Goal: Task Accomplishment & Management: Manage account settings

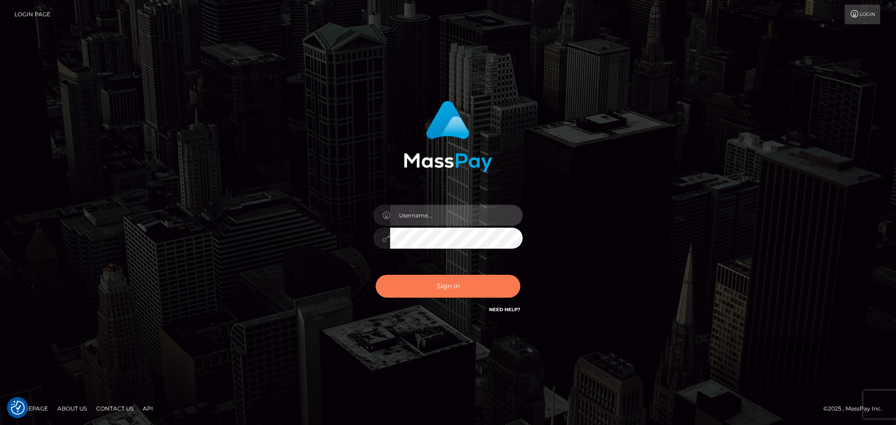
type input "Bedis"
click at [470, 294] on button "Sign in" at bounding box center [448, 286] width 145 height 23
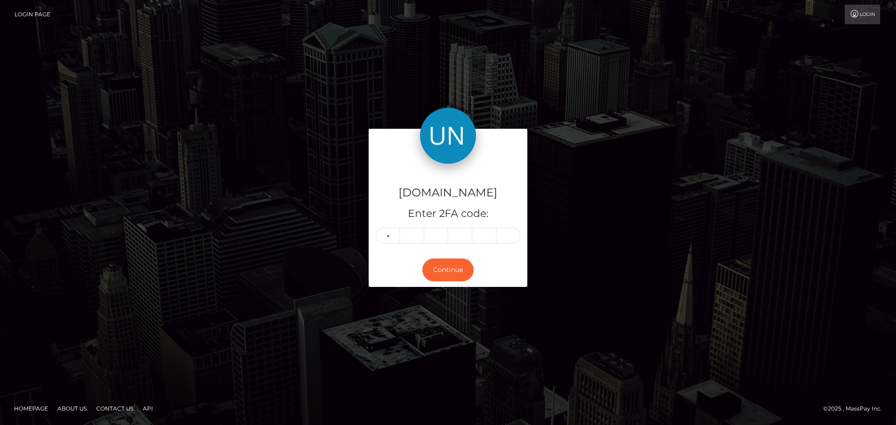
type input "2"
type input "0"
type input "5"
type input "4"
type input "6"
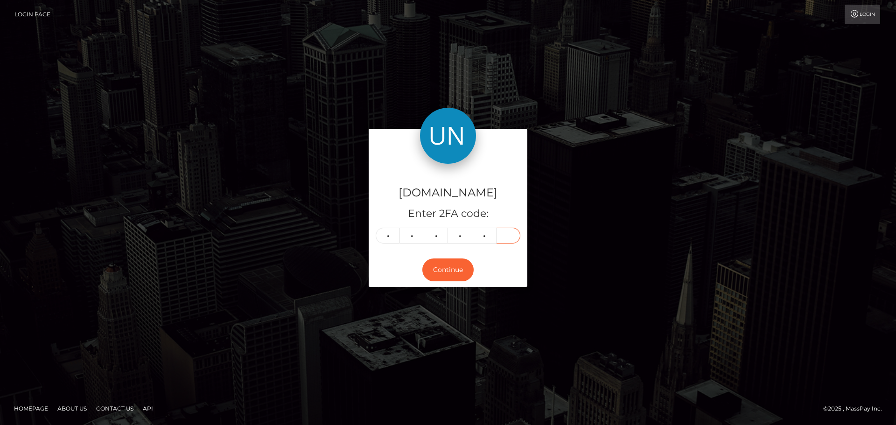
type input "6"
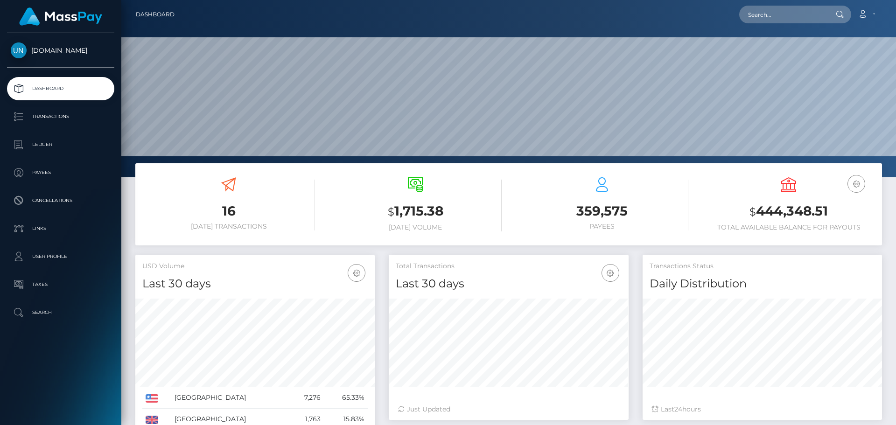
scroll to position [166, 240]
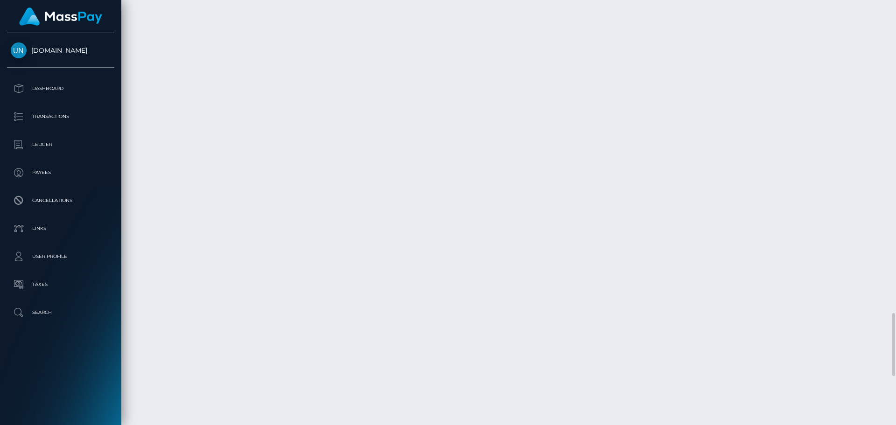
scroll to position [2053, 0]
drag, startPoint x: 268, startPoint y: 304, endPoint x: 268, endPoint y: 360, distance: 56.5
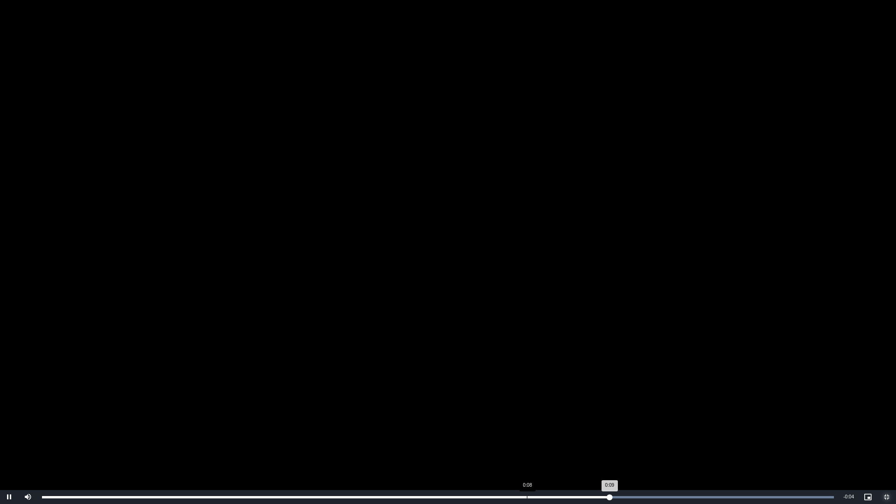
click at [524, 425] on div "0:09" at bounding box center [325, 497] width 567 height 2
click at [474, 425] on div "0:08" at bounding box center [299, 497] width 515 height 2
click at [417, 425] on div "Loaded : 100.00% 0:06 0:07" at bounding box center [438, 497] width 792 height 2
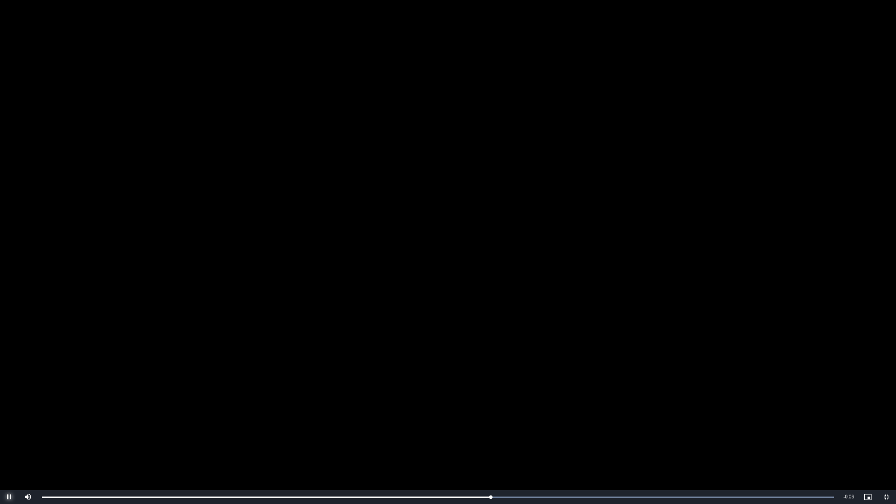
click at [10, 425] on span "Video Player" at bounding box center [9, 497] width 19 height 0
click at [891, 425] on span "Video Player" at bounding box center [886, 497] width 19 height 0
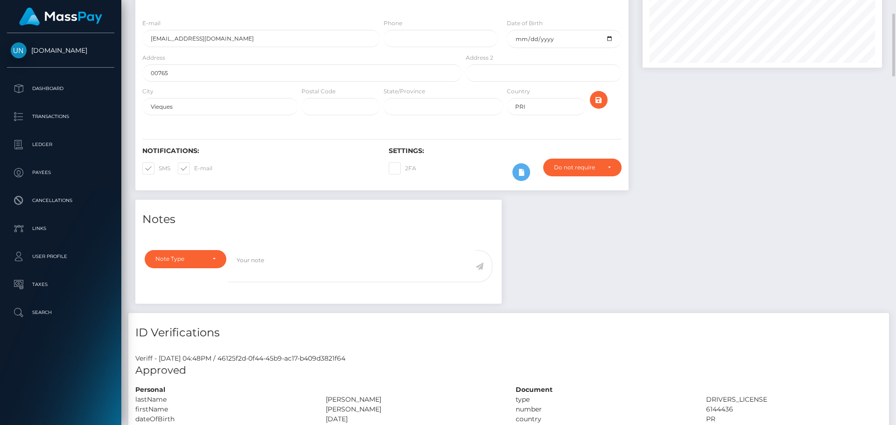
scroll to position [0, 0]
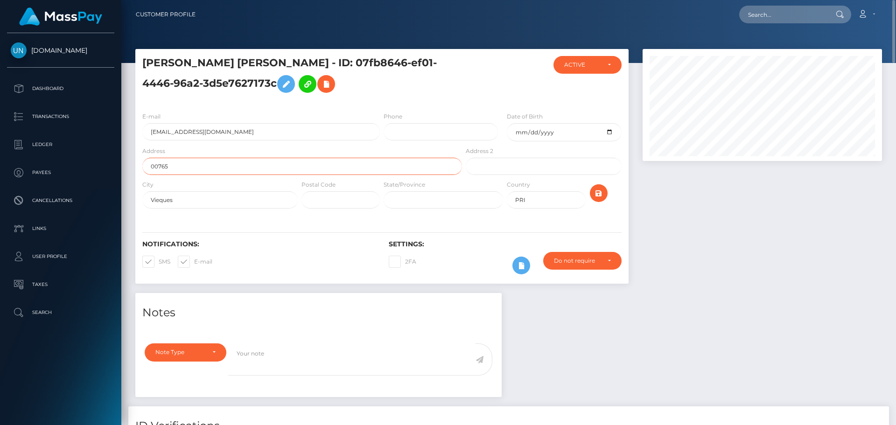
click at [207, 161] on input "00765" at bounding box center [302, 166] width 320 height 17
paste input "PO BOX 98"
type input "PO BOX 98"
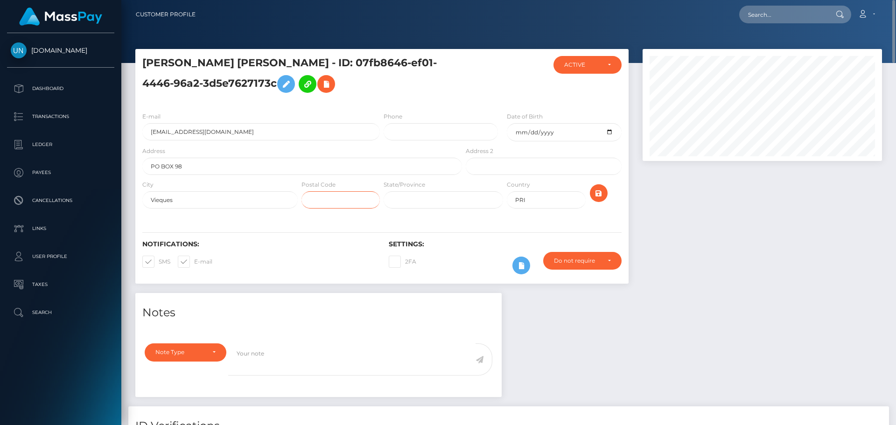
click at [322, 199] on input "text" at bounding box center [340, 199] width 78 height 17
paste input "00765"
type input "00765"
click at [596, 197] on icon "submit" at bounding box center [598, 194] width 11 height 12
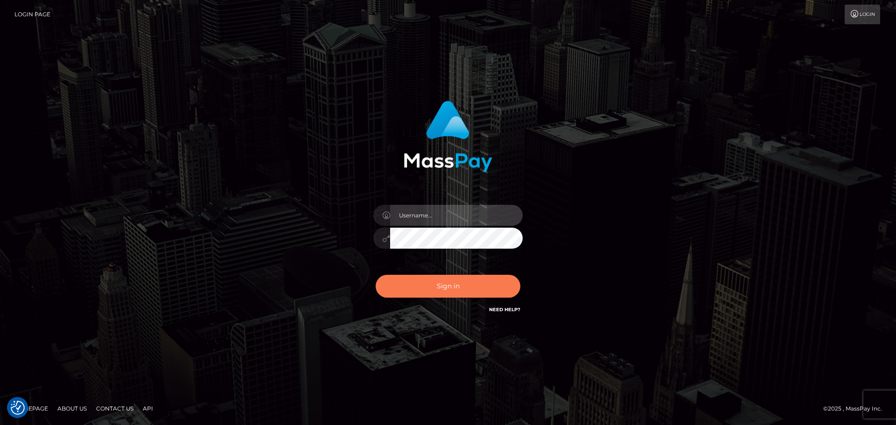
type input "Bedis"
click at [500, 284] on button "Sign in" at bounding box center [448, 286] width 145 height 23
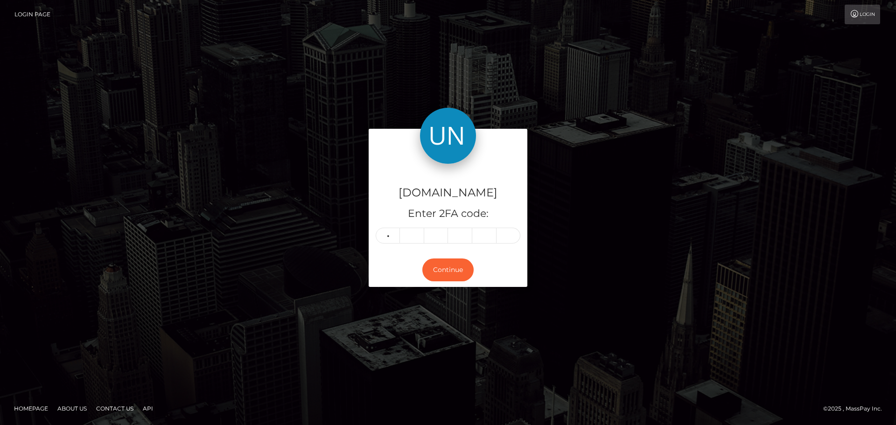
type input "9"
type input "2"
type input "4"
type input "1"
type input "7"
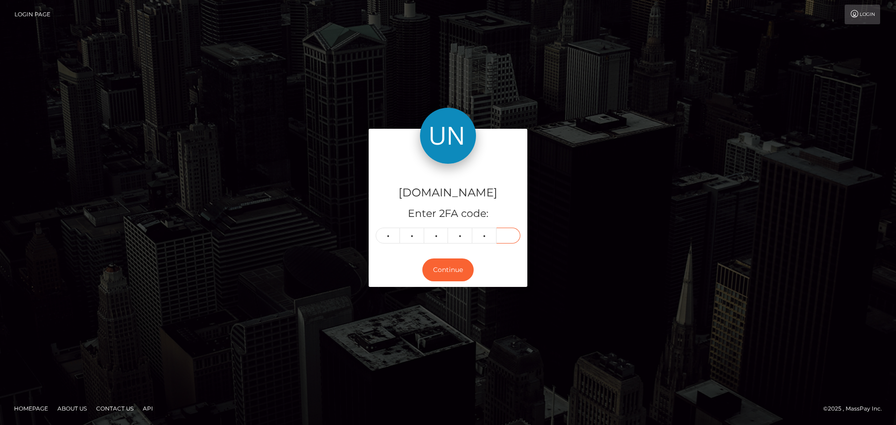
type input "1"
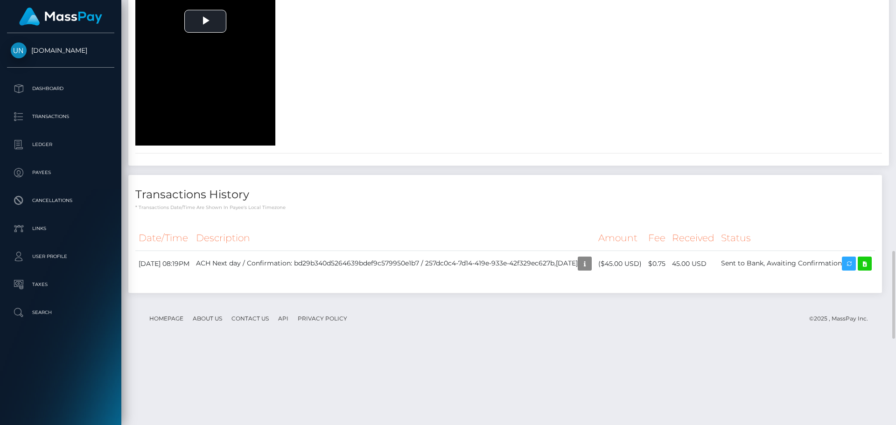
scroll to position [1260, 0]
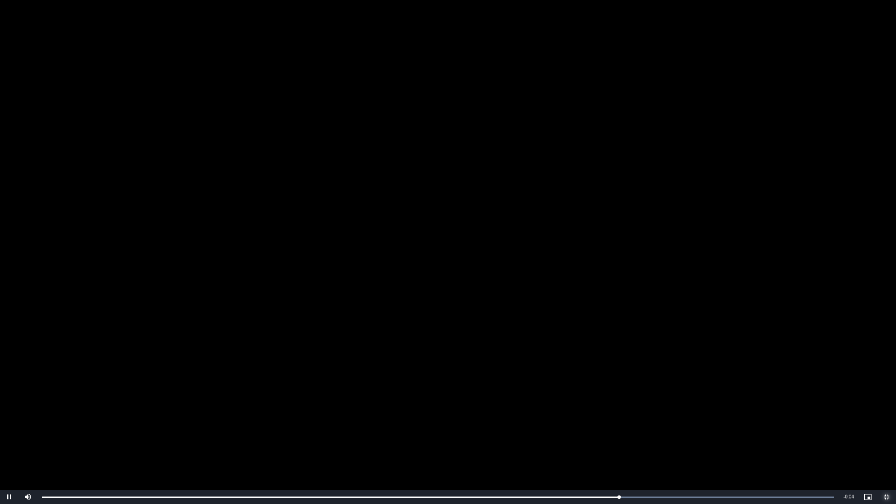
click at [886, 425] on span "Video Player" at bounding box center [886, 497] width 19 height 0
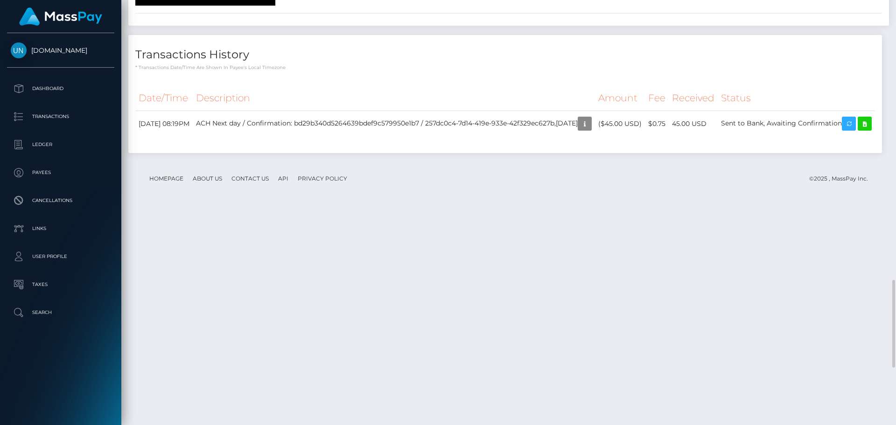
scroll to position [1587, 0]
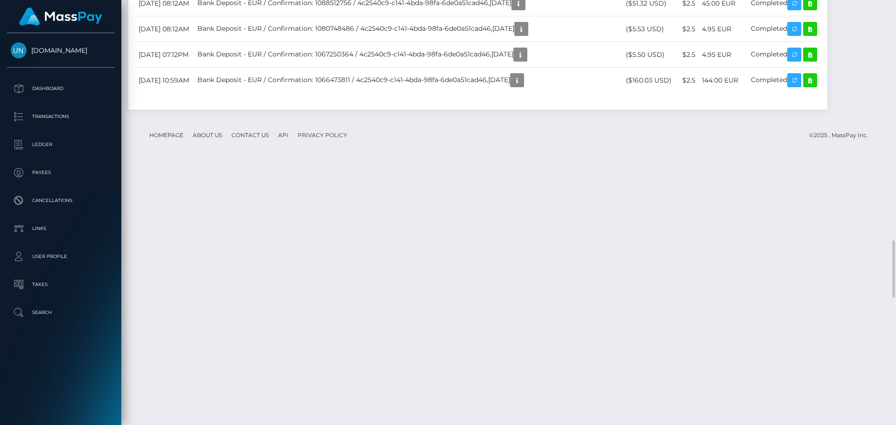
scroll to position [2007, 0]
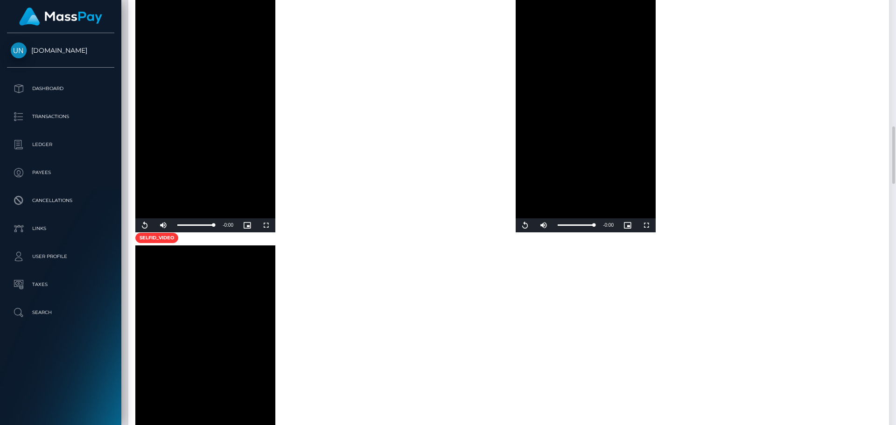
scroll to position [700, 0]
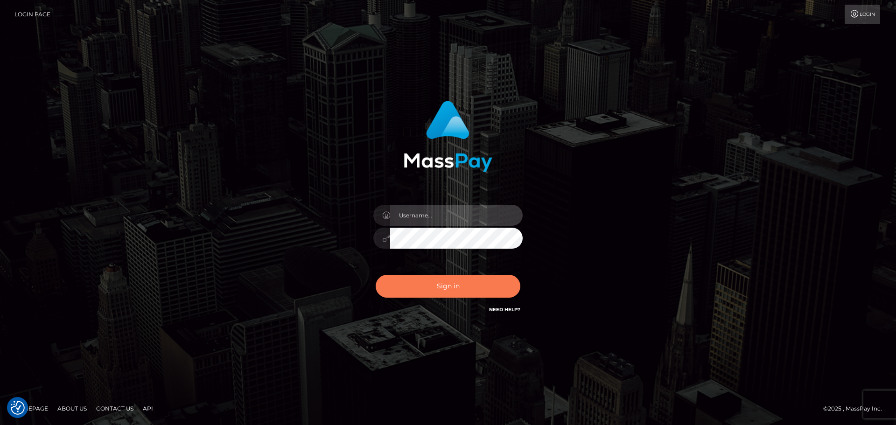
type input "Bedis"
click at [469, 287] on button "Sign in" at bounding box center [448, 286] width 145 height 23
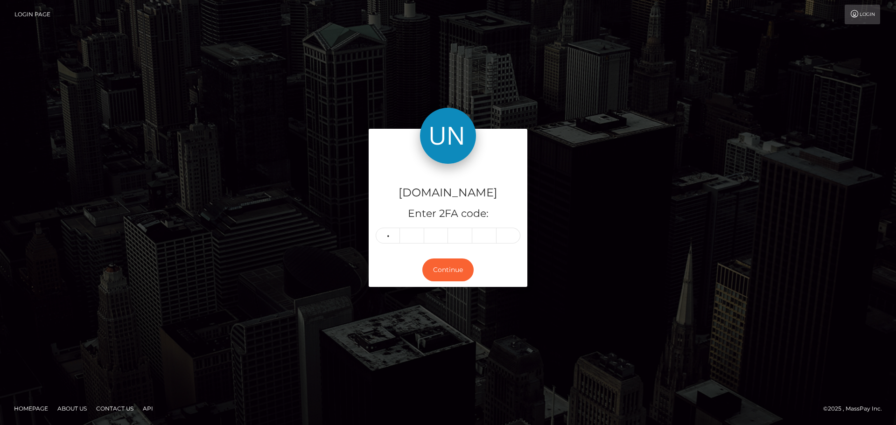
type input "1"
type input "2"
type input "4"
type input "2"
type input "3"
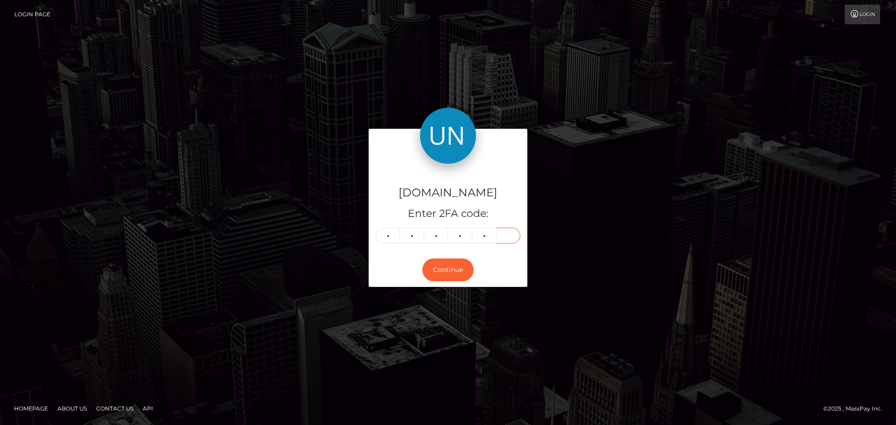
type input "1"
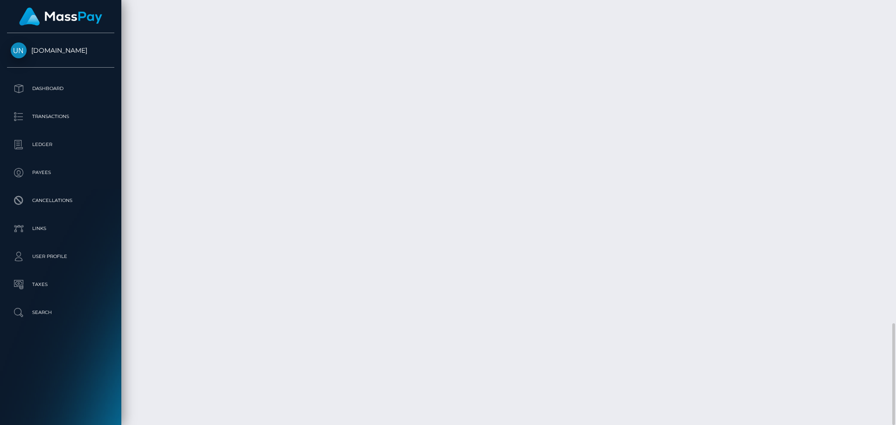
scroll to position [1116, 0]
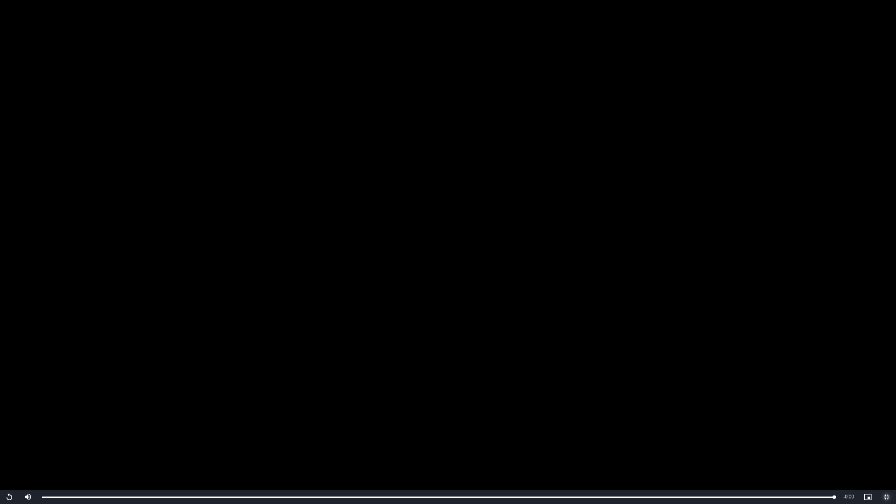
click at [883, 425] on span "Video Player" at bounding box center [886, 497] width 19 height 0
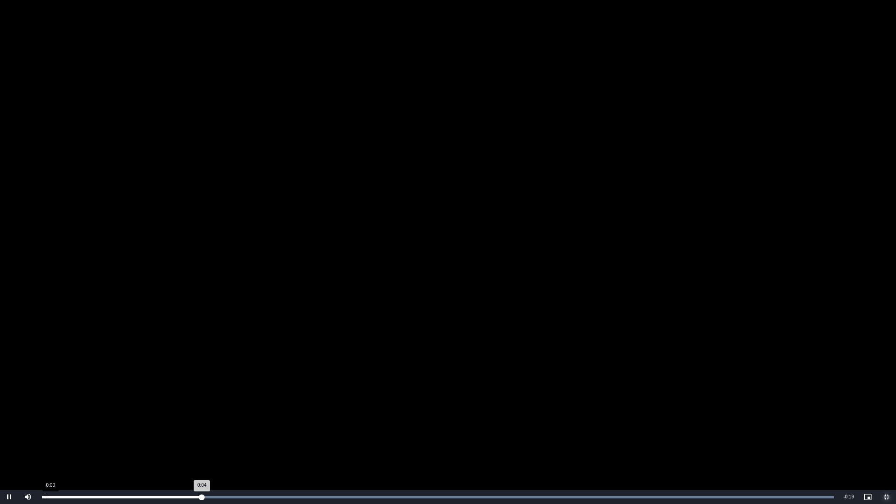
click at [45, 425] on div "Loaded : 100.00% 0:00 0:04" at bounding box center [438, 497] width 792 height 2
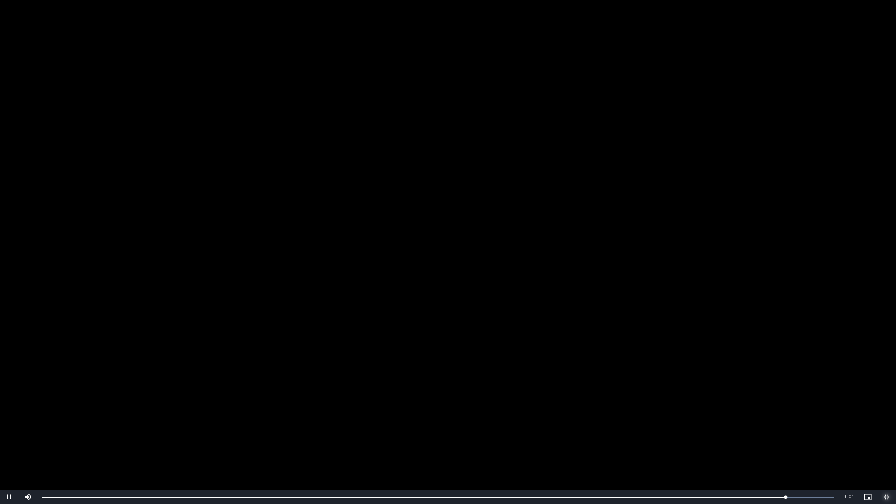
click at [886, 425] on span "Video Player" at bounding box center [886, 497] width 19 height 0
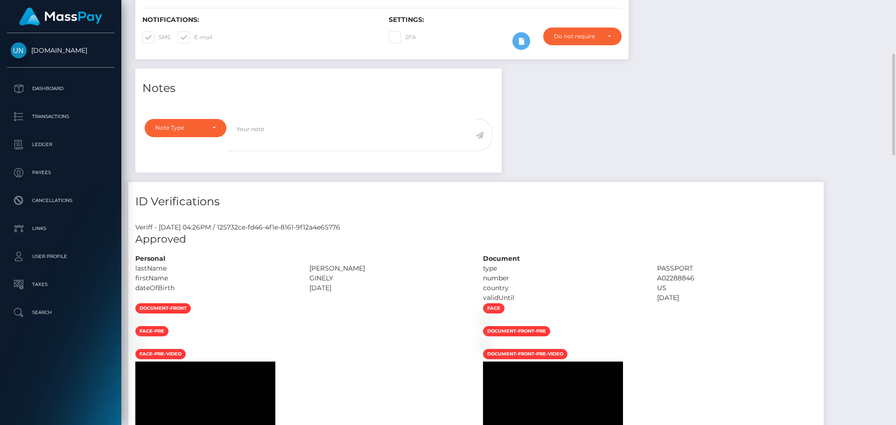
scroll to position [0, 0]
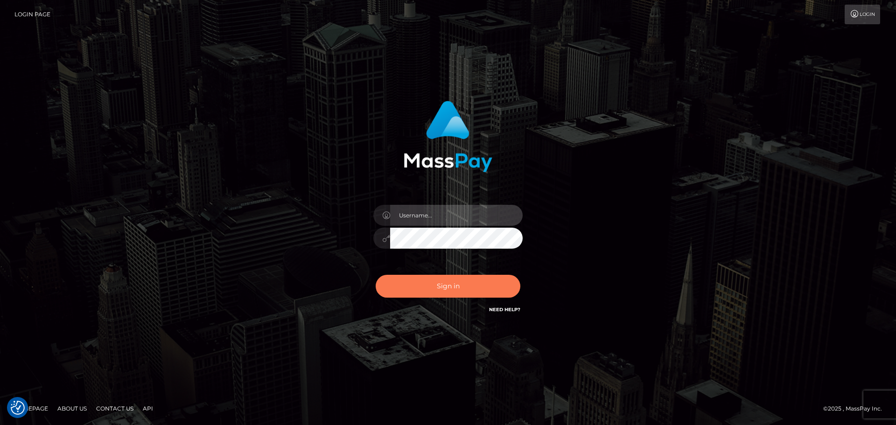
type input "Bedis"
click at [452, 280] on button "Sign in" at bounding box center [448, 286] width 145 height 23
type input "Bedis"
click at [452, 280] on button "Sign in" at bounding box center [448, 286] width 145 height 23
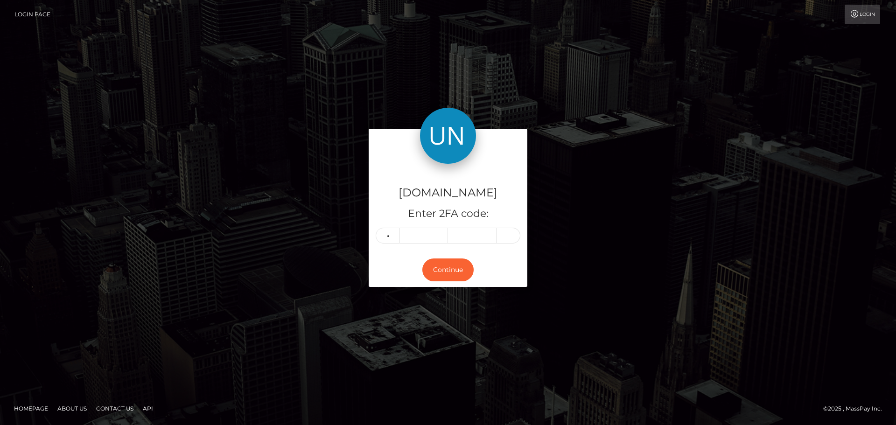
type input "2"
type input "3"
type input "1"
type input "8"
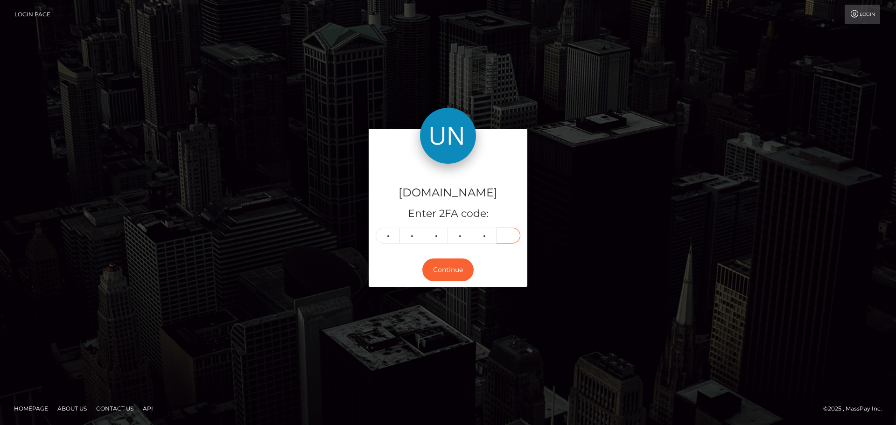
type input "5"
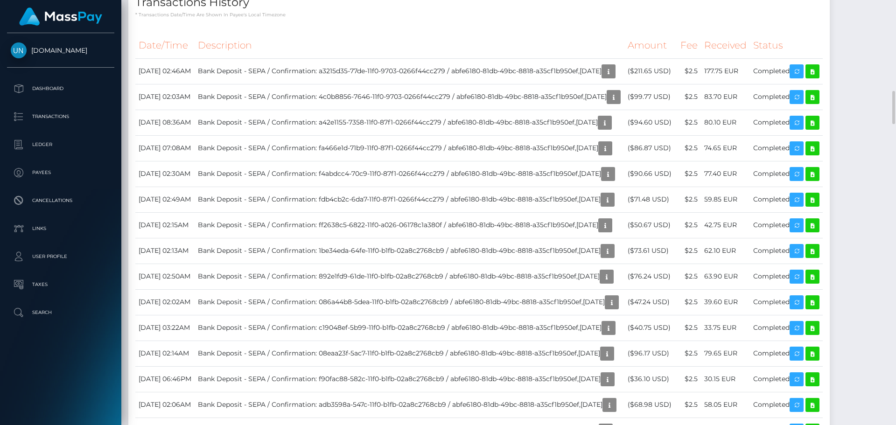
scroll to position [1260, 0]
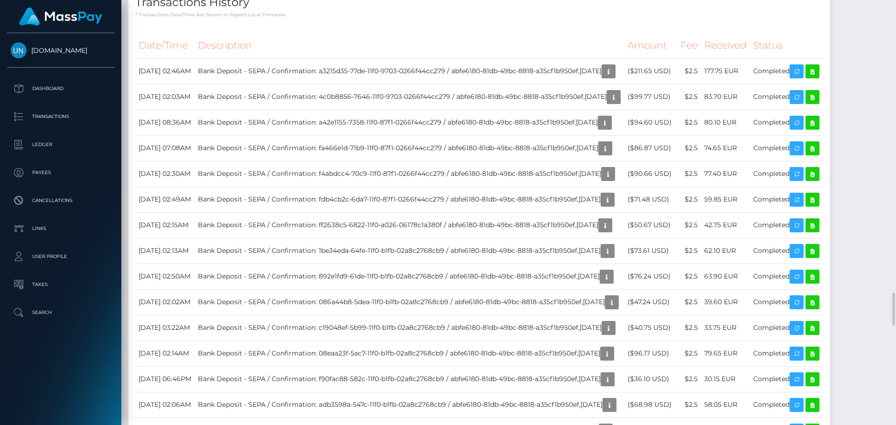
scroll to position [1447, 0]
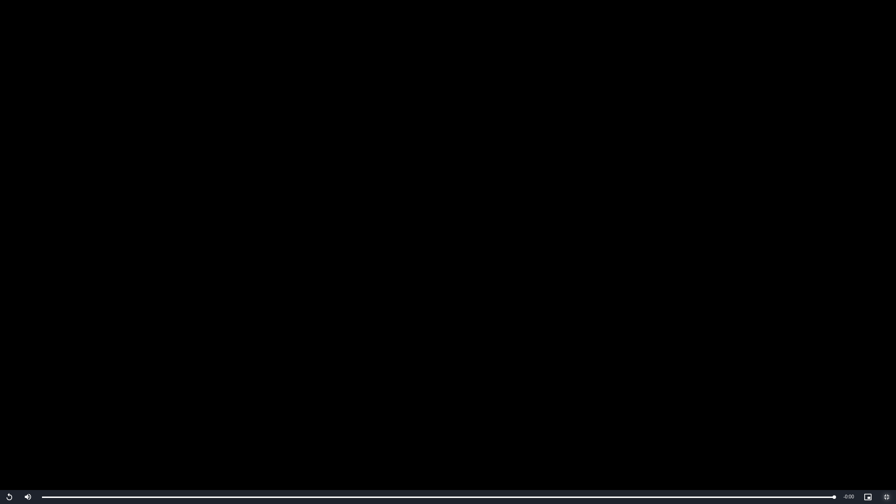
click at [889, 425] on span "Video Player" at bounding box center [886, 497] width 19 height 0
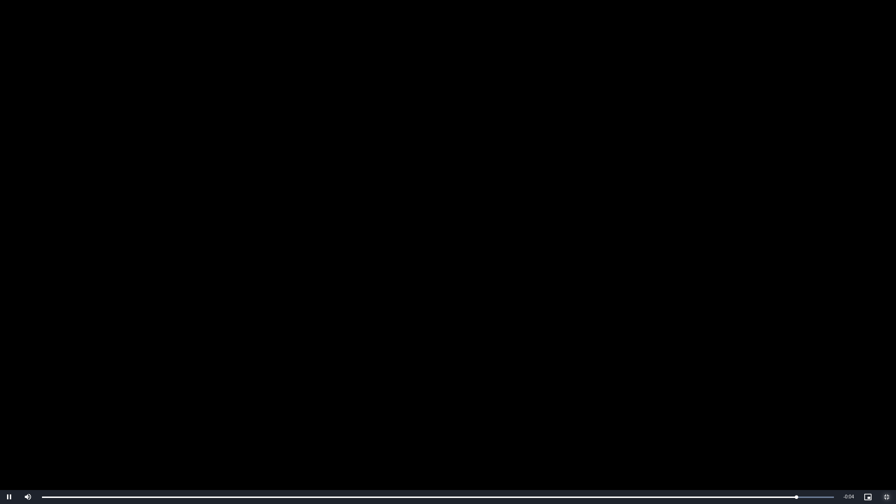
click at [884, 425] on span "Video Player" at bounding box center [886, 497] width 19 height 0
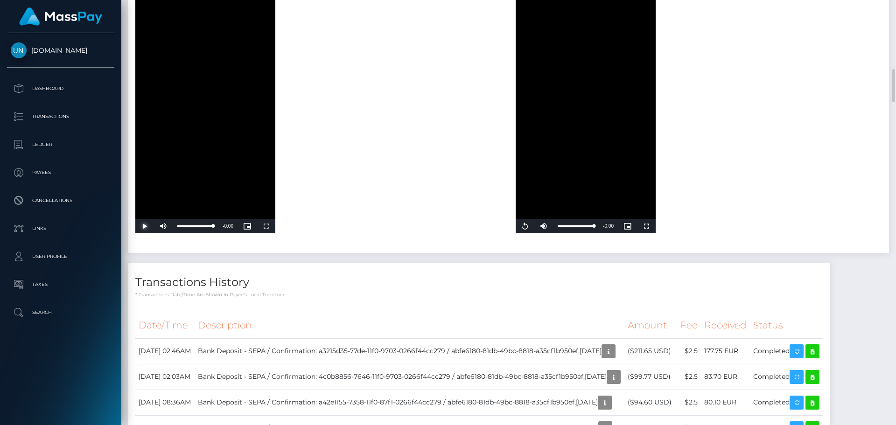
scroll to position [700, 0]
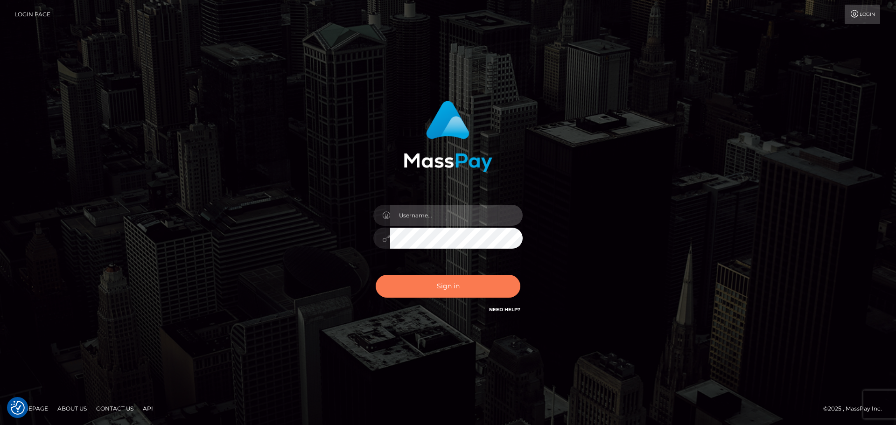
type input "Bedis"
click at [469, 283] on button "Sign in" at bounding box center [448, 286] width 145 height 23
type input "Bedis"
click at [446, 285] on button "Sign in" at bounding box center [448, 286] width 145 height 23
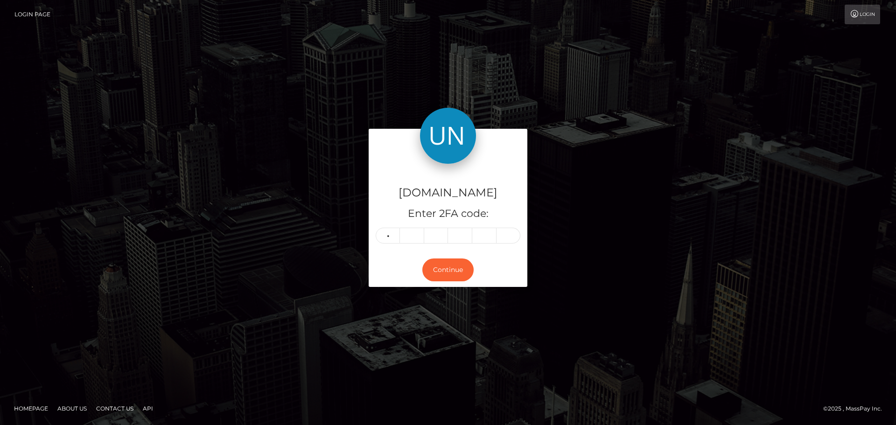
type input "5"
type input "1"
type input "8"
type input "3"
type input "6"
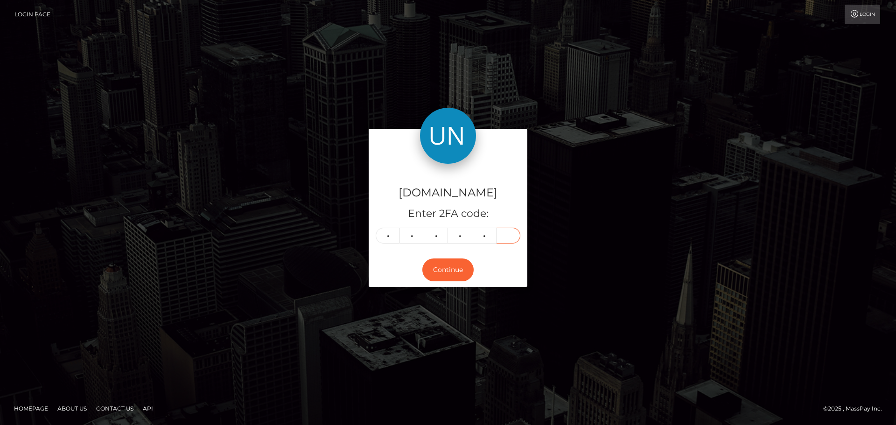
type input "8"
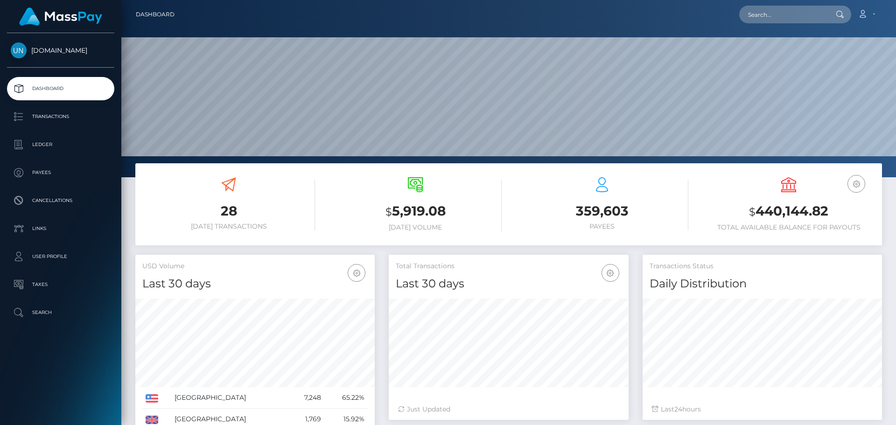
scroll to position [166, 240]
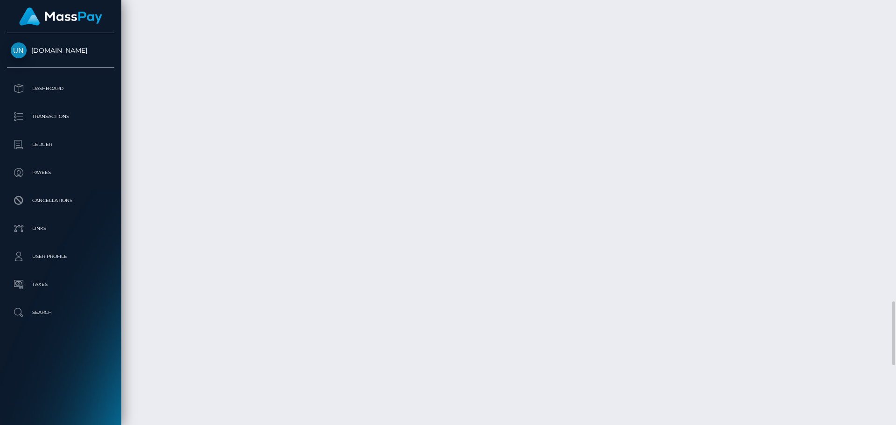
scroll to position [2287, 0]
